Goal: Manage account settings

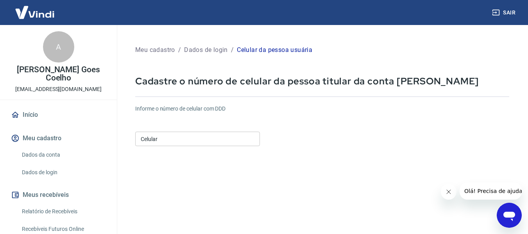
click at [233, 139] on input "Celular" at bounding box center [197, 139] width 125 height 14
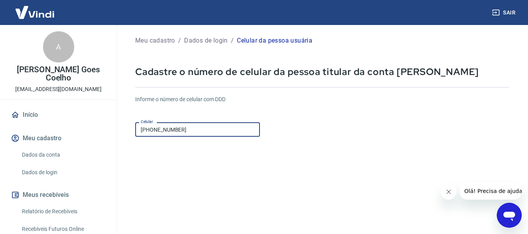
scroll to position [18, 0]
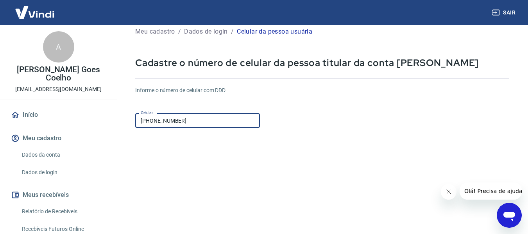
click at [196, 121] on input "[PHONE_NUMBER]" at bounding box center [197, 120] width 125 height 14
click at [152, 119] on input "[PHONE_NUMBER]" at bounding box center [197, 120] width 125 height 14
click at [155, 120] on input "[PHONE_NUMBER]" at bounding box center [197, 120] width 125 height 14
click at [170, 119] on input "[PHONE_NUMBER]" at bounding box center [197, 120] width 125 height 14
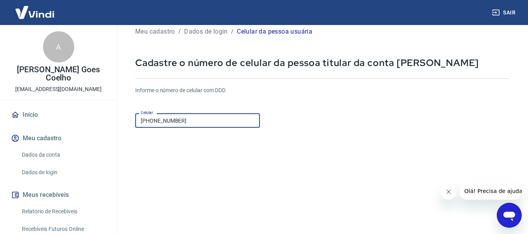
type input "[PHONE_NUMBER]"
drag, startPoint x: 498, startPoint y: 86, endPoint x: 505, endPoint y: 93, distance: 10.0
click at [500, 89] on form "Informe o número de celular com DDD Celular [PHONE_NUMBER] Celular Continuar Ca…" at bounding box center [322, 194] width 374 height 229
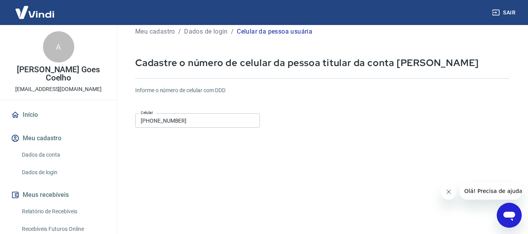
click at [523, 95] on div "Meu cadastro / Dados de login / Celular da pessoa usuária Cadastre o número de …" at bounding box center [321, 162] width 411 height 311
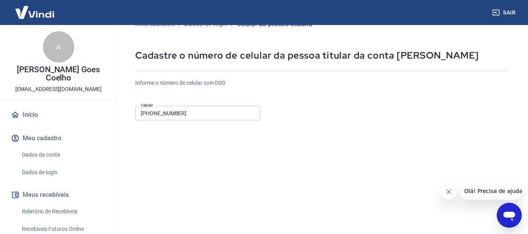
scroll to position [0, 0]
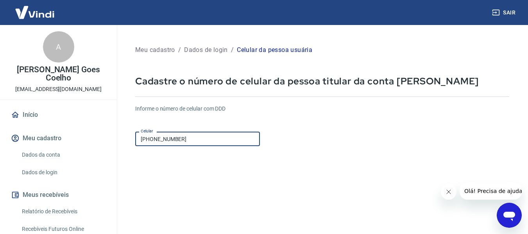
click at [193, 138] on input "[PHONE_NUMBER]" at bounding box center [197, 139] width 125 height 14
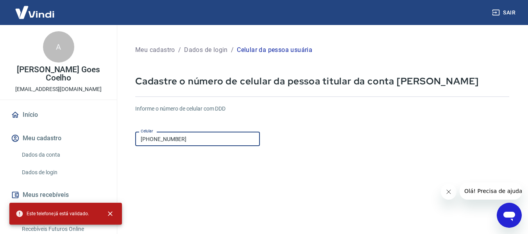
click at [42, 133] on button "Meu cadastro" at bounding box center [58, 138] width 98 height 17
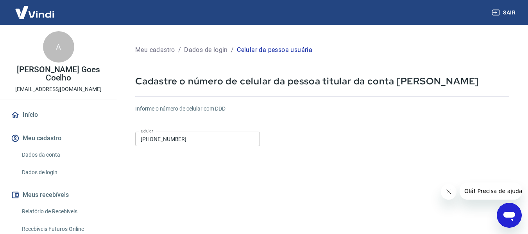
click at [49, 139] on button "Meu cadastro" at bounding box center [58, 138] width 98 height 17
click at [49, 154] on link "Dados da conta" at bounding box center [63, 155] width 89 height 16
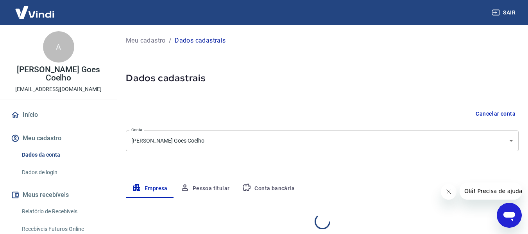
select select "MG"
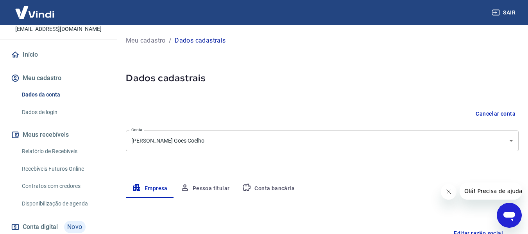
scroll to position [61, 0]
drag, startPoint x: 118, startPoint y: 187, endPoint x: 118, endPoint y: 200, distance: 13.3
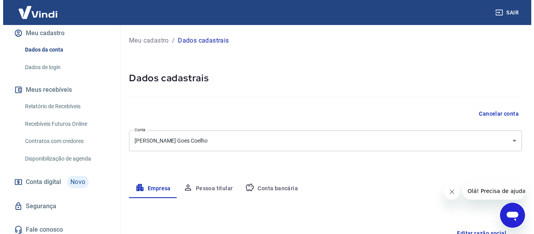
scroll to position [109, 0]
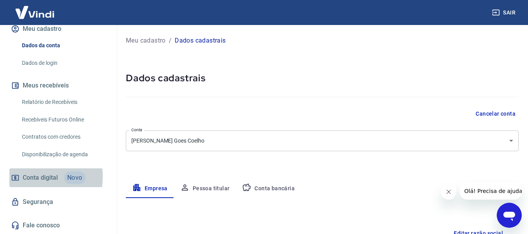
click at [37, 177] on span "Conta digital" at bounding box center [40, 177] width 35 height 11
